Goal: Task Accomplishment & Management: Manage account settings

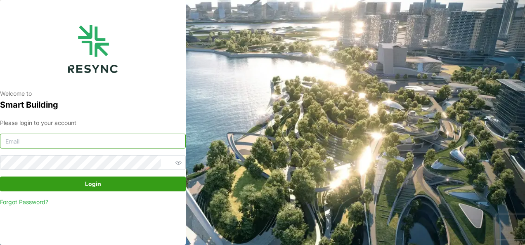
click at [127, 137] on input at bounding box center [93, 141] width 186 height 15
type input "[EMAIL_ADDRESS][DOMAIN_NAME]"
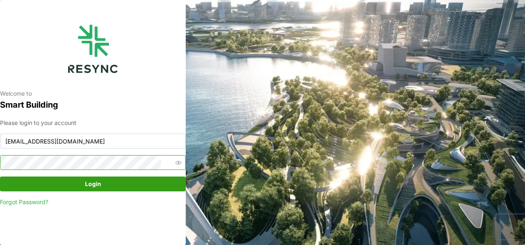
click at [0, 177] on button "Login" at bounding box center [93, 184] width 186 height 15
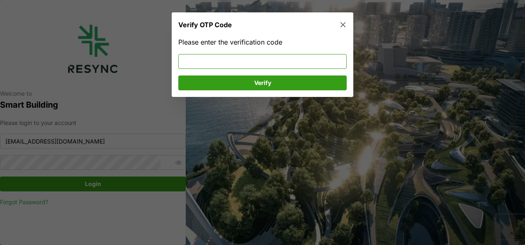
click at [204, 58] on input at bounding box center [262, 61] width 168 height 15
type input "637286"
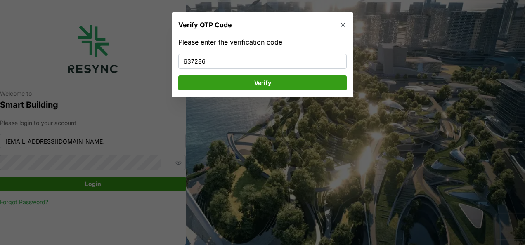
click at [213, 85] on span "Verify" at bounding box center [262, 82] width 153 height 14
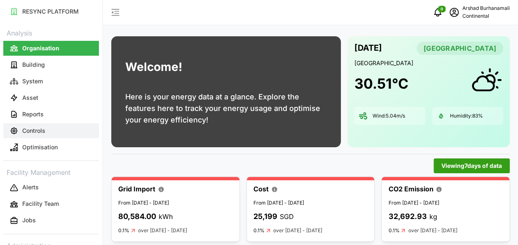
click at [90, 129] on button "Controls" at bounding box center [51, 130] width 96 height 15
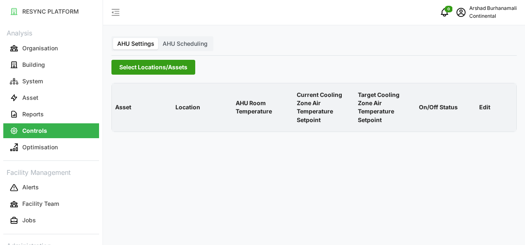
click at [125, 65] on span "Select Locations/Assets" at bounding box center [153, 67] width 68 height 14
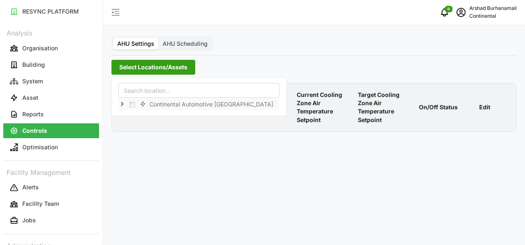
click at [123, 104] on icon at bounding box center [122, 104] width 7 height 7
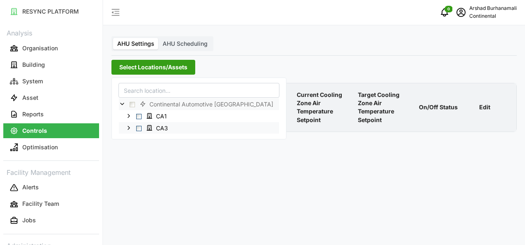
click at [138, 126] on span "Select CA3" at bounding box center [138, 128] width 5 height 5
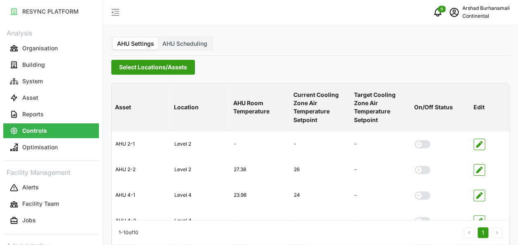
click at [312, 112] on p "Current Cooling Zone Air Temperature Setpoint" at bounding box center [320, 107] width 57 height 47
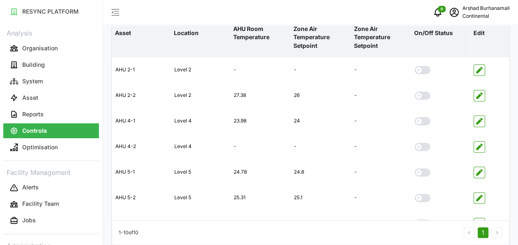
scroll to position [74, 0]
click at [478, 95] on icon "button" at bounding box center [479, 96] width 7 height 7
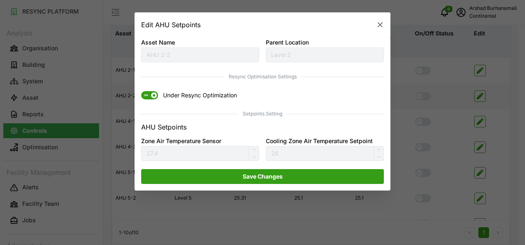
click at [147, 97] on span "ON" at bounding box center [146, 95] width 10 height 8
click at [141, 91] on input "ON Under Resync Optimization" at bounding box center [141, 91] width 0 height 0
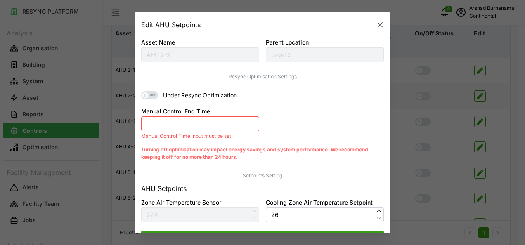
click at [163, 128] on button "Manual Control End Time" at bounding box center [200, 123] width 118 height 15
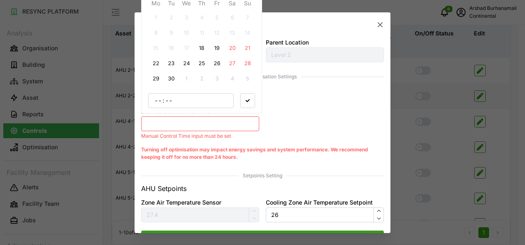
click at [200, 52] on button "18" at bounding box center [201, 48] width 15 height 15
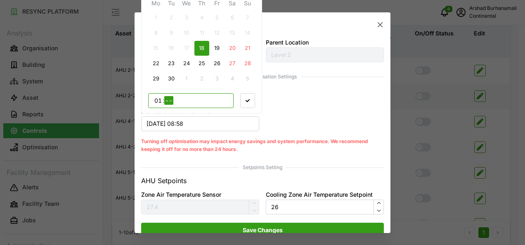
type input "16"
type input "00"
click at [249, 99] on icon "button" at bounding box center [247, 101] width 4 height 4
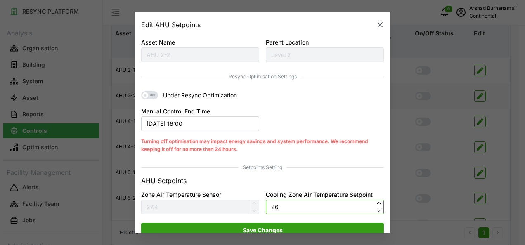
click at [290, 204] on input "26" at bounding box center [325, 206] width 118 height 15
type input "22"
click at [271, 227] on span "Save Changes" at bounding box center [263, 230] width 40 height 14
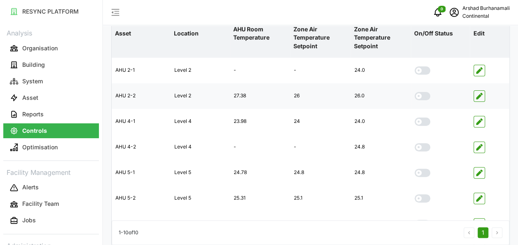
scroll to position [0, 0]
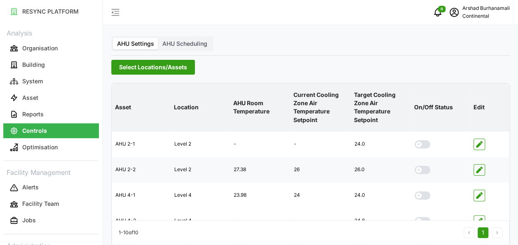
click at [146, 70] on span "Select Locations/Assets" at bounding box center [153, 67] width 68 height 14
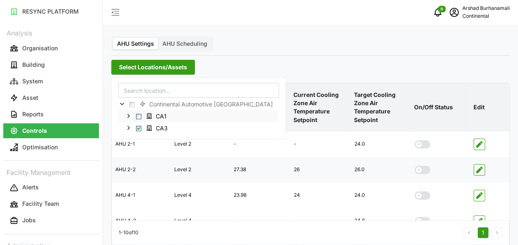
click at [137, 116] on span "Select CA1" at bounding box center [138, 116] width 5 height 5
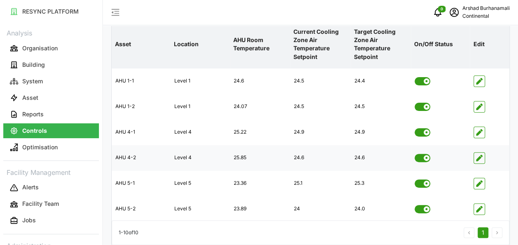
click at [481, 161] on span "button" at bounding box center [479, 158] width 11 height 11
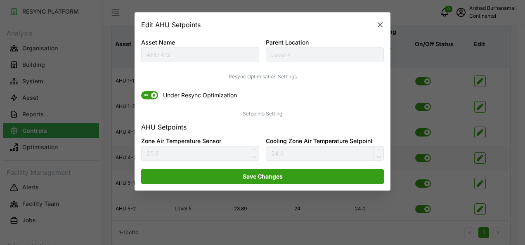
click at [149, 97] on span "ON" at bounding box center [146, 95] width 10 height 8
click at [141, 91] on input "ON Under Resync Optimization" at bounding box center [141, 91] width 0 height 0
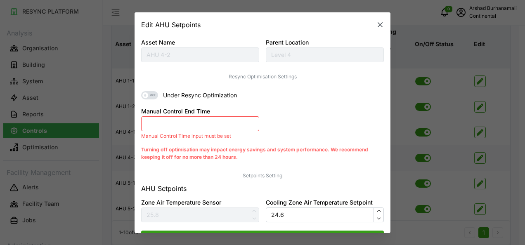
click at [167, 125] on button "Manual Control End Time" at bounding box center [200, 123] width 118 height 15
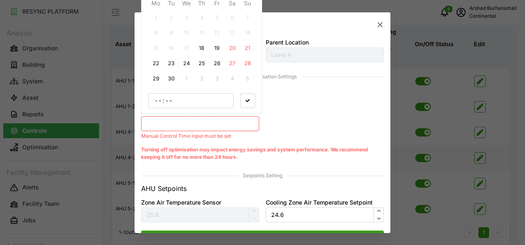
click at [201, 54] on button "18" at bounding box center [201, 48] width 15 height 15
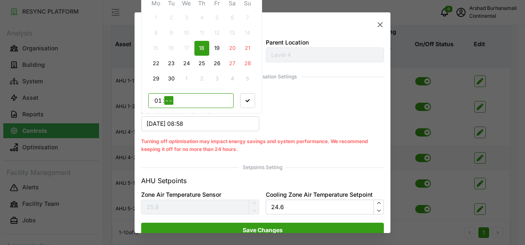
type input "18"
type input "00"
click at [252, 105] on span "button" at bounding box center [247, 101] width 14 height 14
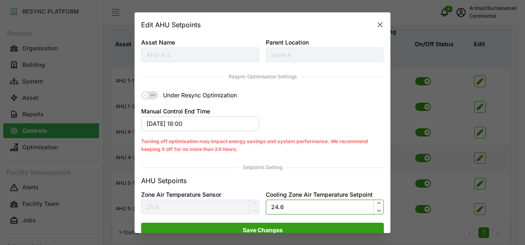
click at [293, 210] on input "24.6" at bounding box center [325, 206] width 118 height 15
type input "24.5"
click at [283, 224] on span "Save Changes" at bounding box center [262, 230] width 227 height 14
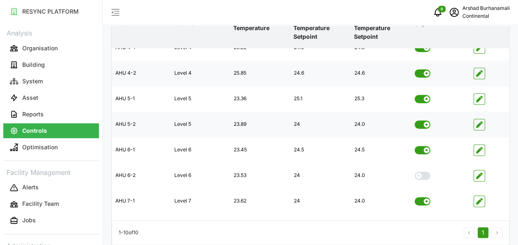
scroll to position [141, 0]
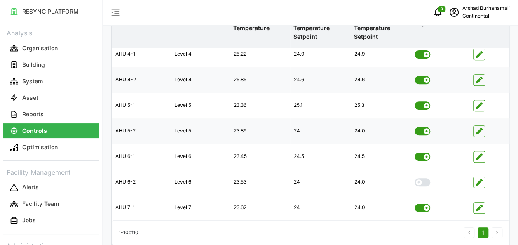
click at [483, 132] on icon "button" at bounding box center [479, 131] width 7 height 7
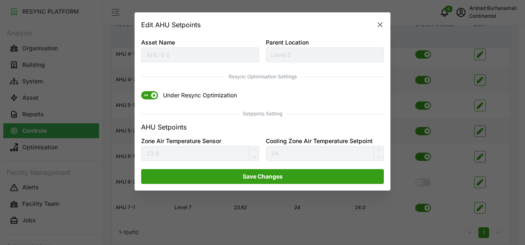
click at [155, 99] on span "ON" at bounding box center [149, 95] width 17 height 8
click at [141, 91] on input "ON Under Resync Optimization" at bounding box center [141, 91] width 0 height 0
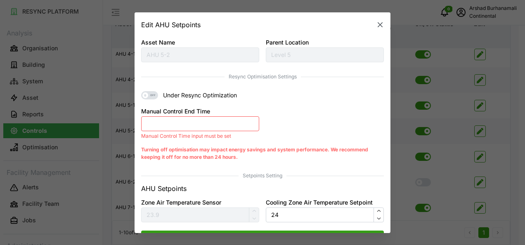
click at [171, 126] on button "Manual Control End Time" at bounding box center [200, 123] width 118 height 15
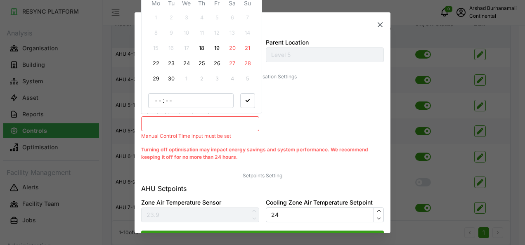
click at [197, 52] on button "18" at bounding box center [201, 48] width 15 height 15
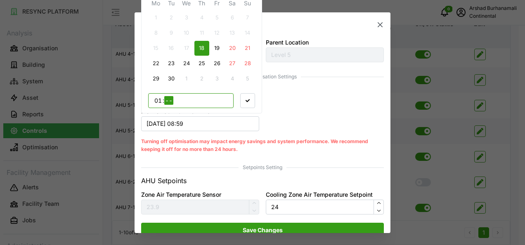
type input "17"
type input "30"
click at [241, 98] on span "button" at bounding box center [247, 101] width 14 height 14
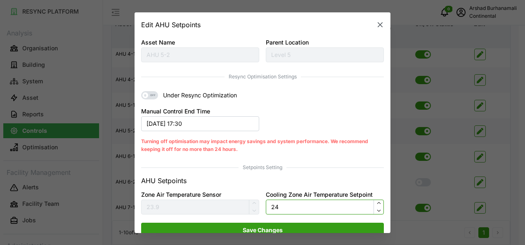
click at [288, 213] on input "24" at bounding box center [325, 206] width 118 height 15
type input "23.8"
click at [245, 224] on span "Save Changes" at bounding box center [263, 230] width 40 height 14
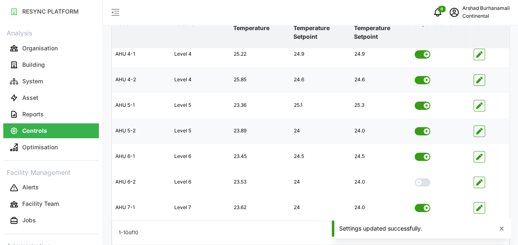
scroll to position [0, 0]
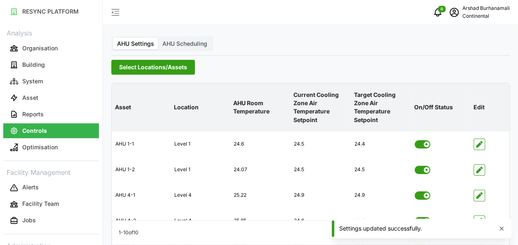
click at [159, 71] on span "Select Locations/Assets" at bounding box center [153, 67] width 68 height 14
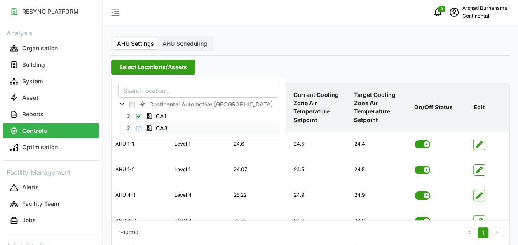
click at [137, 129] on span "Select CA3" at bounding box center [138, 128] width 5 height 5
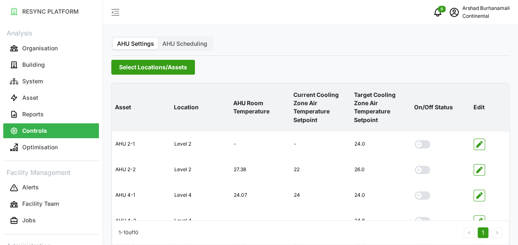
click at [308, 107] on p "Current Cooling Zone Air Temperature Setpoint" at bounding box center [320, 107] width 57 height 47
click at [155, 67] on span "Select Locations/Assets" at bounding box center [153, 67] width 68 height 14
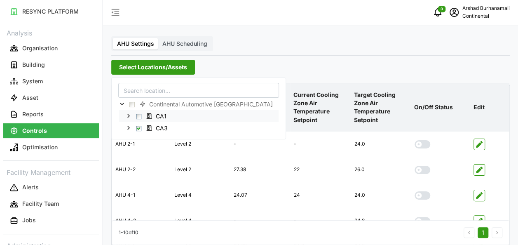
click at [139, 117] on span "Select CA1" at bounding box center [138, 116] width 5 height 5
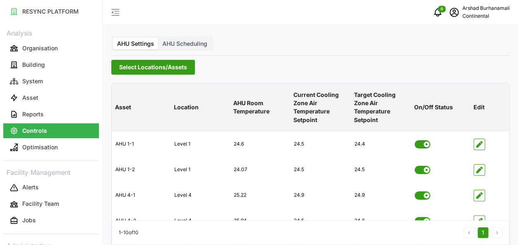
click at [309, 111] on p "Current Cooling Zone Air Temperature Setpoint" at bounding box center [320, 107] width 57 height 47
